Goal: Information Seeking & Learning: Learn about a topic

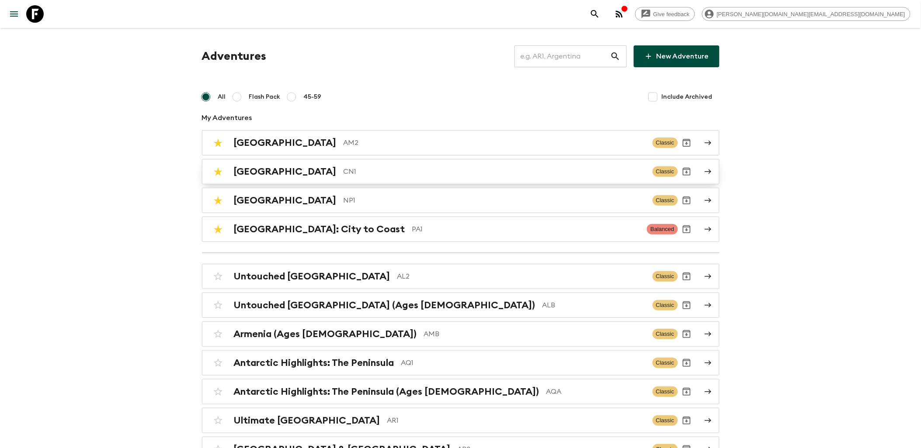
drag, startPoint x: 0, startPoint y: 0, endPoint x: 312, endPoint y: 177, distance: 358.4
click at [312, 177] on div "China CN1" at bounding box center [440, 171] width 412 height 11
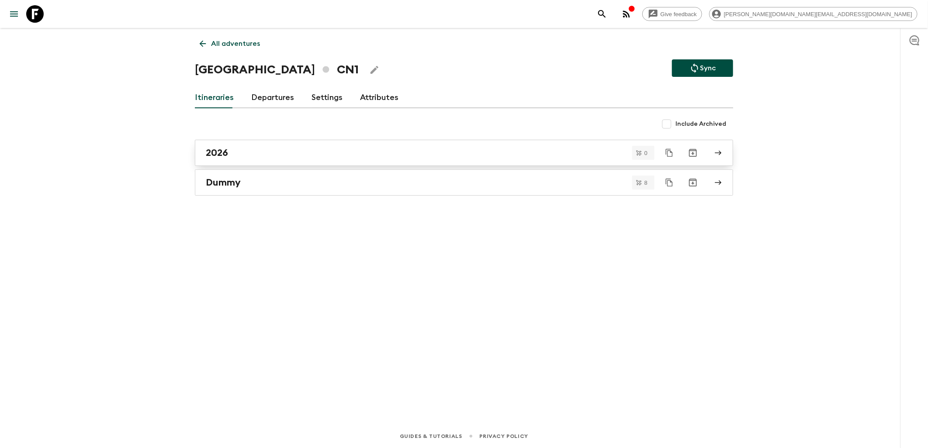
click at [247, 160] on link "2026" at bounding box center [464, 153] width 539 height 26
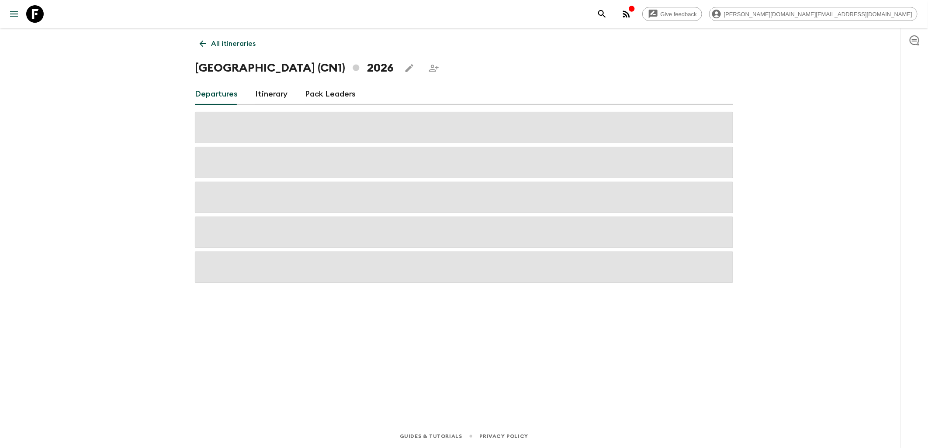
click at [270, 95] on link "Itinerary" at bounding box center [271, 94] width 32 height 21
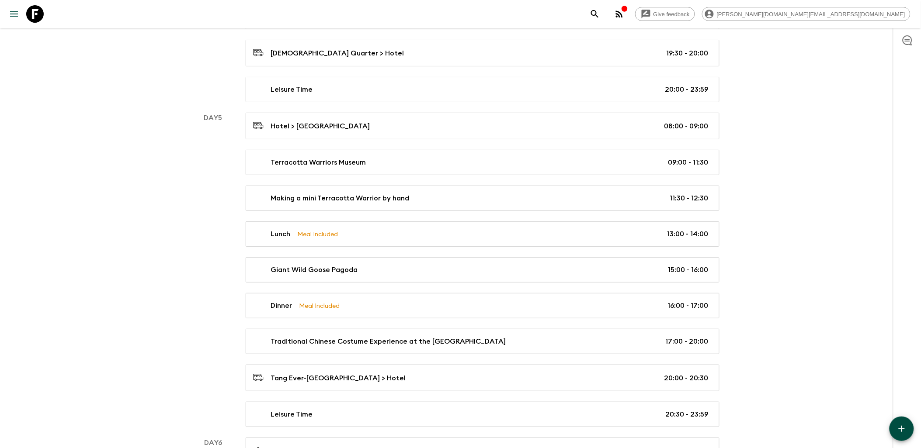
scroll to position [1068, 0]
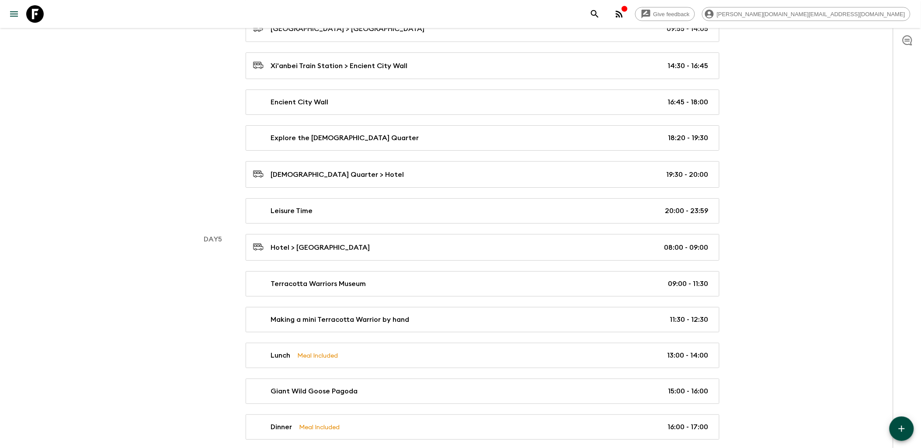
drag, startPoint x: 38, startPoint y: 16, endPoint x: 272, endPoint y: 20, distance: 233.9
click at [38, 16] on icon at bounding box center [34, 13] width 17 height 17
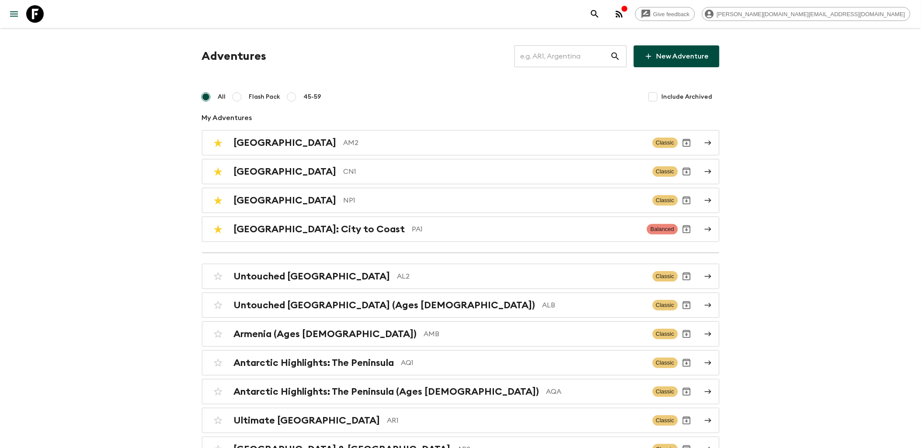
click at [552, 64] on input "text" at bounding box center [562, 56] width 96 height 24
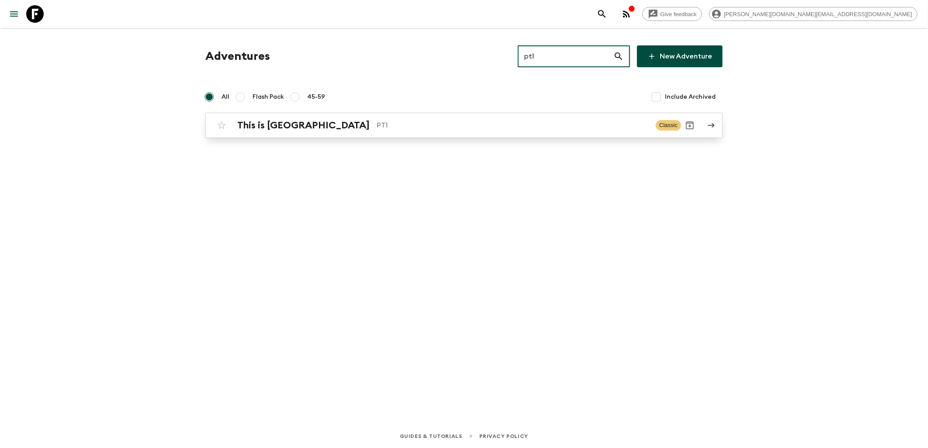
type input "pt1"
click at [277, 127] on h2 "This is [GEOGRAPHIC_DATA]" at bounding box center [303, 125] width 132 height 11
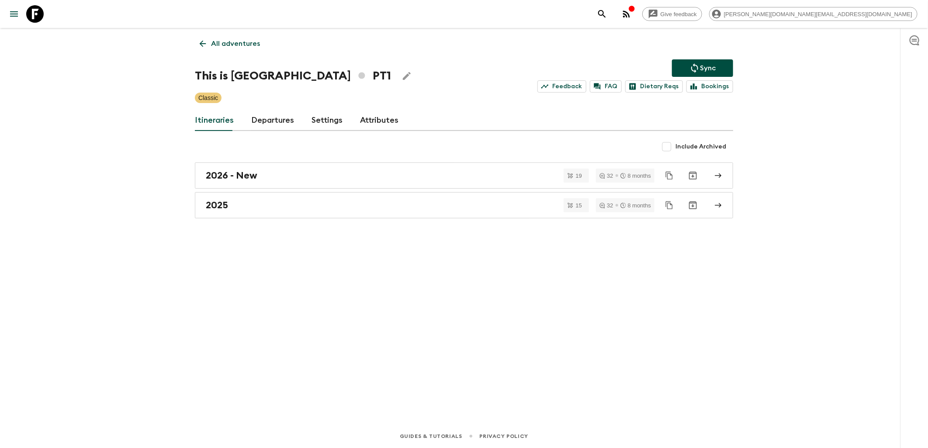
click at [267, 121] on link "Departures" at bounding box center [272, 120] width 43 height 21
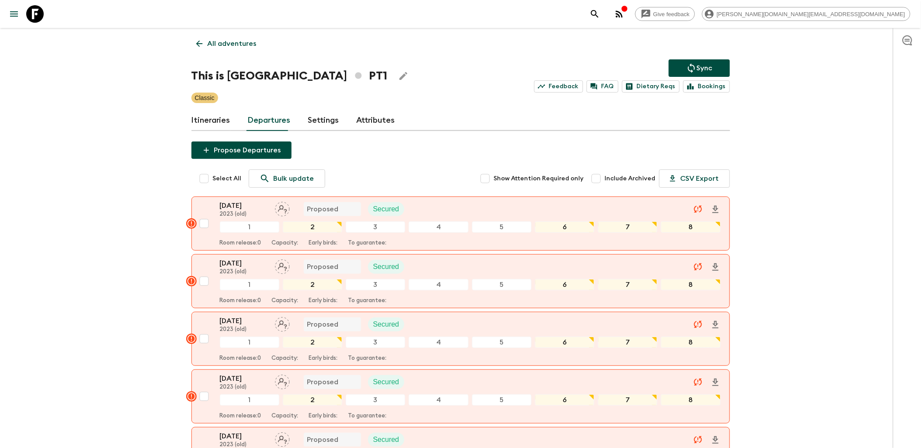
click at [36, 14] on icon at bounding box center [34, 13] width 17 height 17
